Goal: Entertainment & Leisure: Consume media (video, audio)

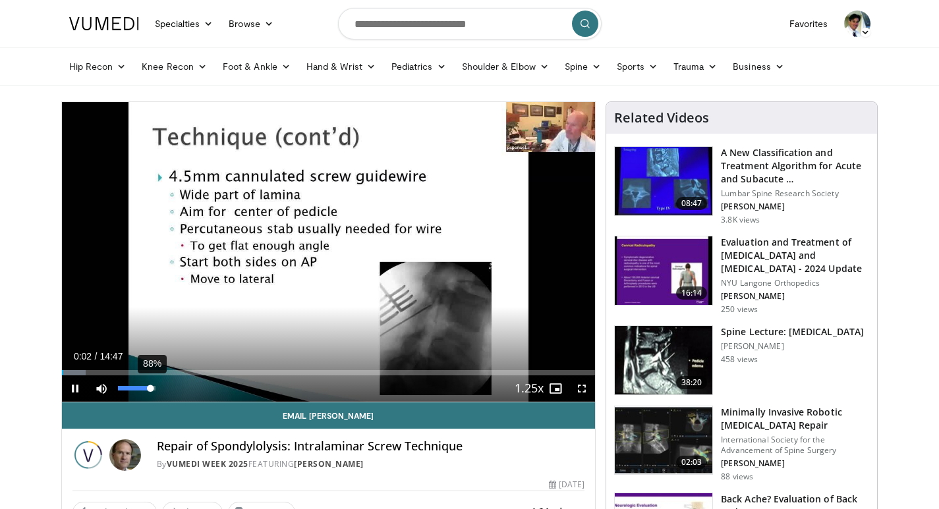
click at [151, 389] on div "88%" at bounding box center [137, 388] width 38 height 5
